Goal: Register for event/course

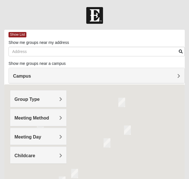
click at [57, 104] on div "Group Type" at bounding box center [38, 98] width 56 height 17
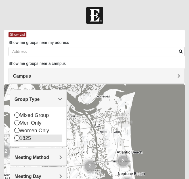
click at [43, 138] on div "1825" at bounding box center [38, 139] width 48 height 8
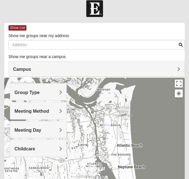
scroll to position [7, 0]
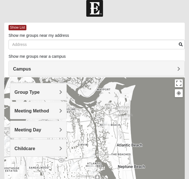
click at [45, 134] on div "Meeting Day" at bounding box center [38, 129] width 56 height 17
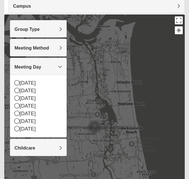
scroll to position [70, 0]
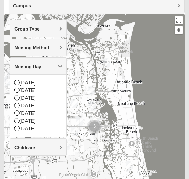
click at [92, 105] on img "1825 Womens Stewart 32224" at bounding box center [92, 105] width 7 height 9
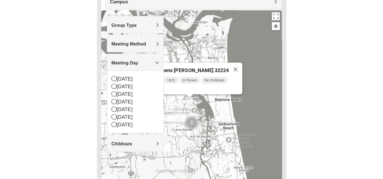
scroll to position [74, 0]
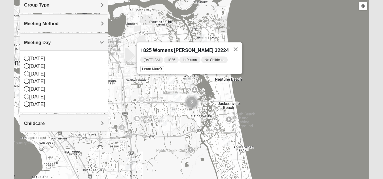
click at [174, 93] on img "1825 Womens Annis/Ferguson 32246" at bounding box center [176, 97] width 7 height 9
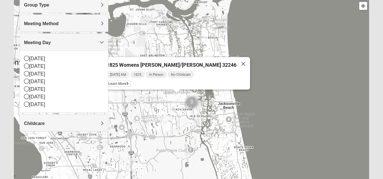
click at [172, 105] on img "1825 Mens Cason 32224" at bounding box center [171, 107] width 7 height 9
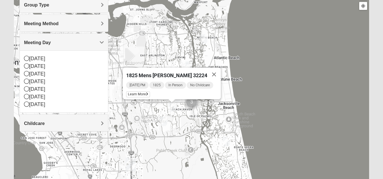
click at [188, 144] on img "1825 Mixed Gatewood/Morales 32082" at bounding box center [226, 141] width 7 height 9
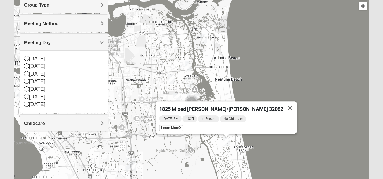
click at [188, 70] on img "1825 Womens Carkhuff 32224" at bounding box center [188, 65] width 7 height 9
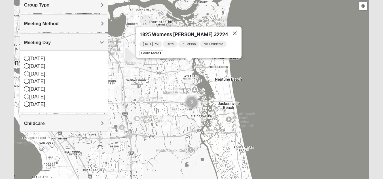
click at [188, 67] on img "1825 Womens Carkhuff 32224" at bounding box center [188, 65] width 7 height 9
click at [188, 81] on img "1825 Womens Stewart 32224" at bounding box center [189, 81] width 7 height 9
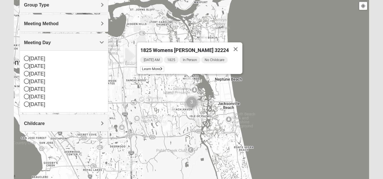
click at [171, 82] on img "1825 Mixed Annis 32246" at bounding box center [171, 78] width 7 height 9
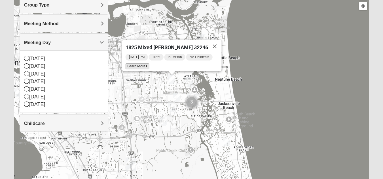
click at [140, 63] on span "Learn More" at bounding box center [137, 66] width 24 height 6
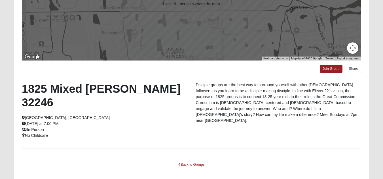
scroll to position [116, 0]
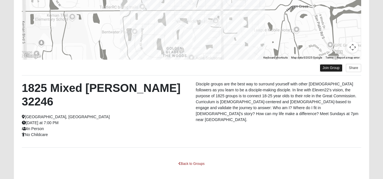
click at [188, 71] on link "Join Group" at bounding box center [330, 68] width 23 height 8
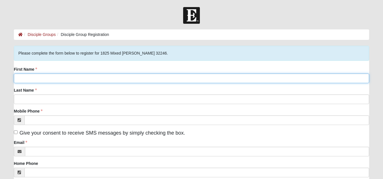
click at [220, 80] on input "First Name" at bounding box center [191, 79] width 355 height 10
type input "Allison"
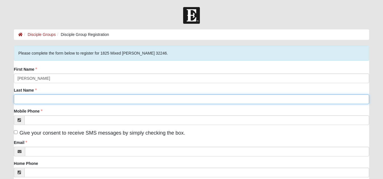
type input "Knotts"
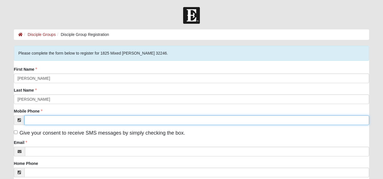
type input "(904) 729-2441"
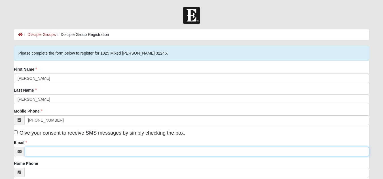
type input "ahknotts5@gmail.com"
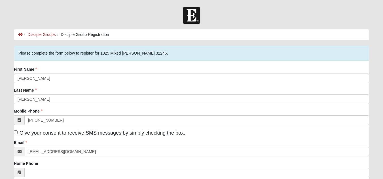
type input "3368 Beulah vista ct"
type input "fleming island"
type input "32003"
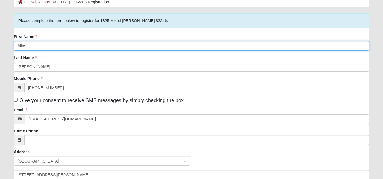
scroll to position [33, 0]
type input "Allie"
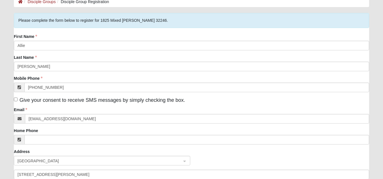
click at [103, 100] on span "Give your consent to receive SMS messages by simply checking the box." at bounding box center [102, 100] width 165 height 6
click at [18, 100] on input "Give your consent to receive SMS messages by simply checking the box." at bounding box center [16, 100] width 4 height 4
checkbox input "true"
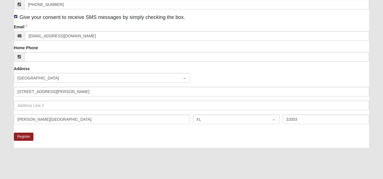
scroll to position [118, 0]
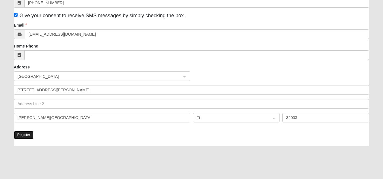
click at [24, 137] on button "Register" at bounding box center [24, 135] width 20 height 8
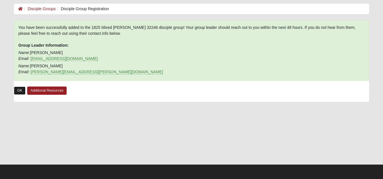
click at [18, 94] on link "OK" at bounding box center [20, 91] width 12 height 8
